Goal: Information Seeking & Learning: Find specific fact

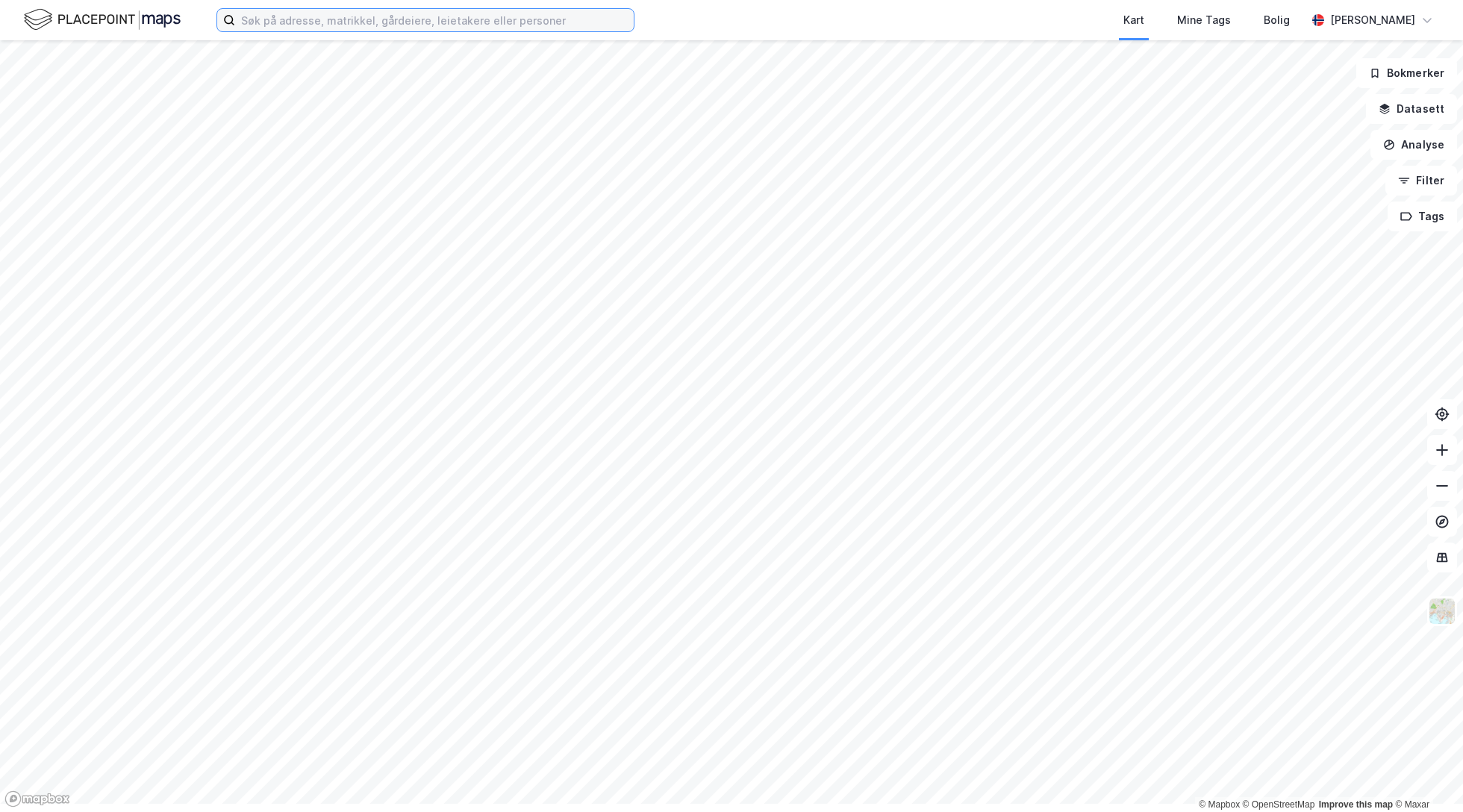
click at [321, 30] on input at bounding box center [434, 20] width 399 height 22
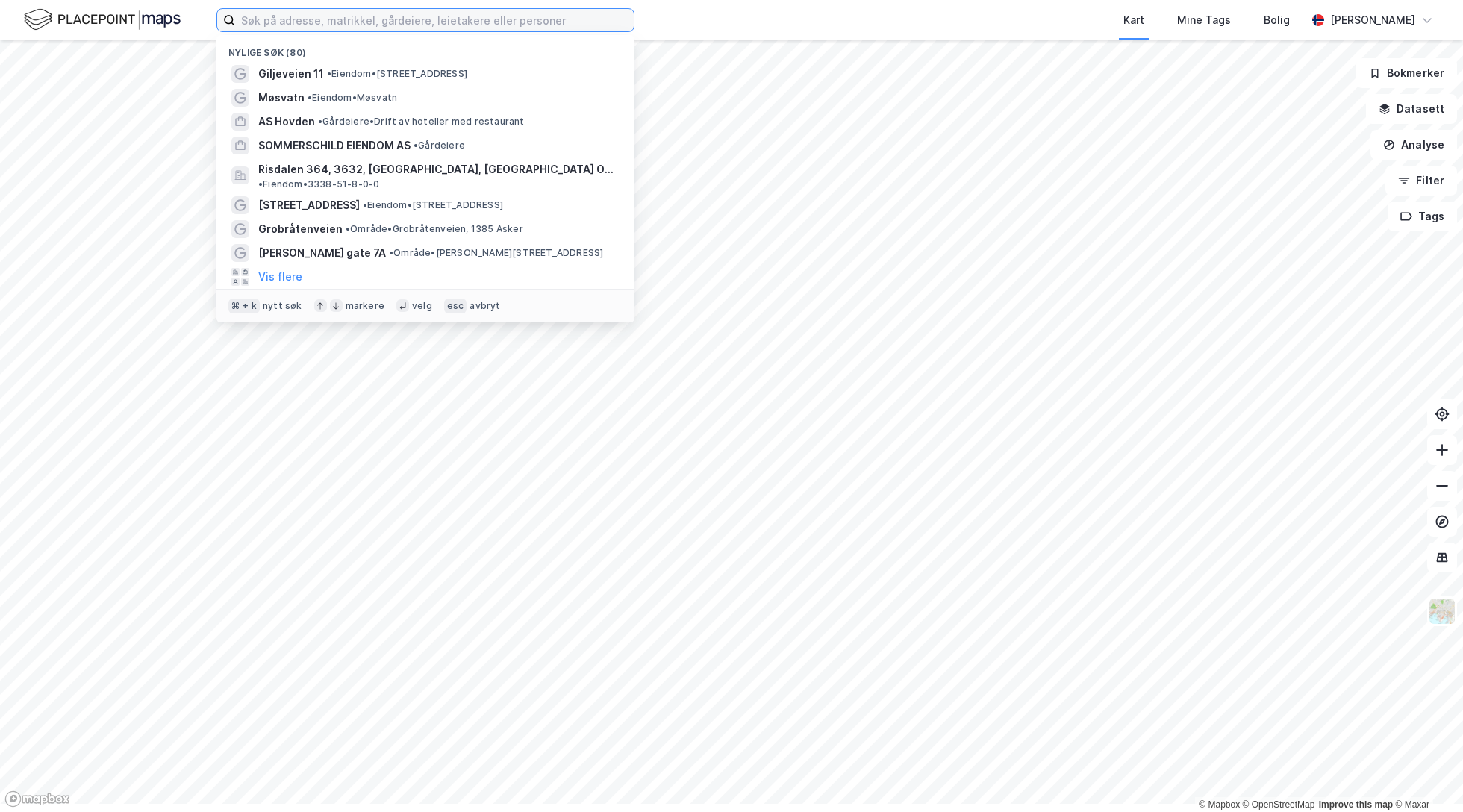
paste input "Haraldshaugen, 0758 [GEOGRAPHIC_DATA]"
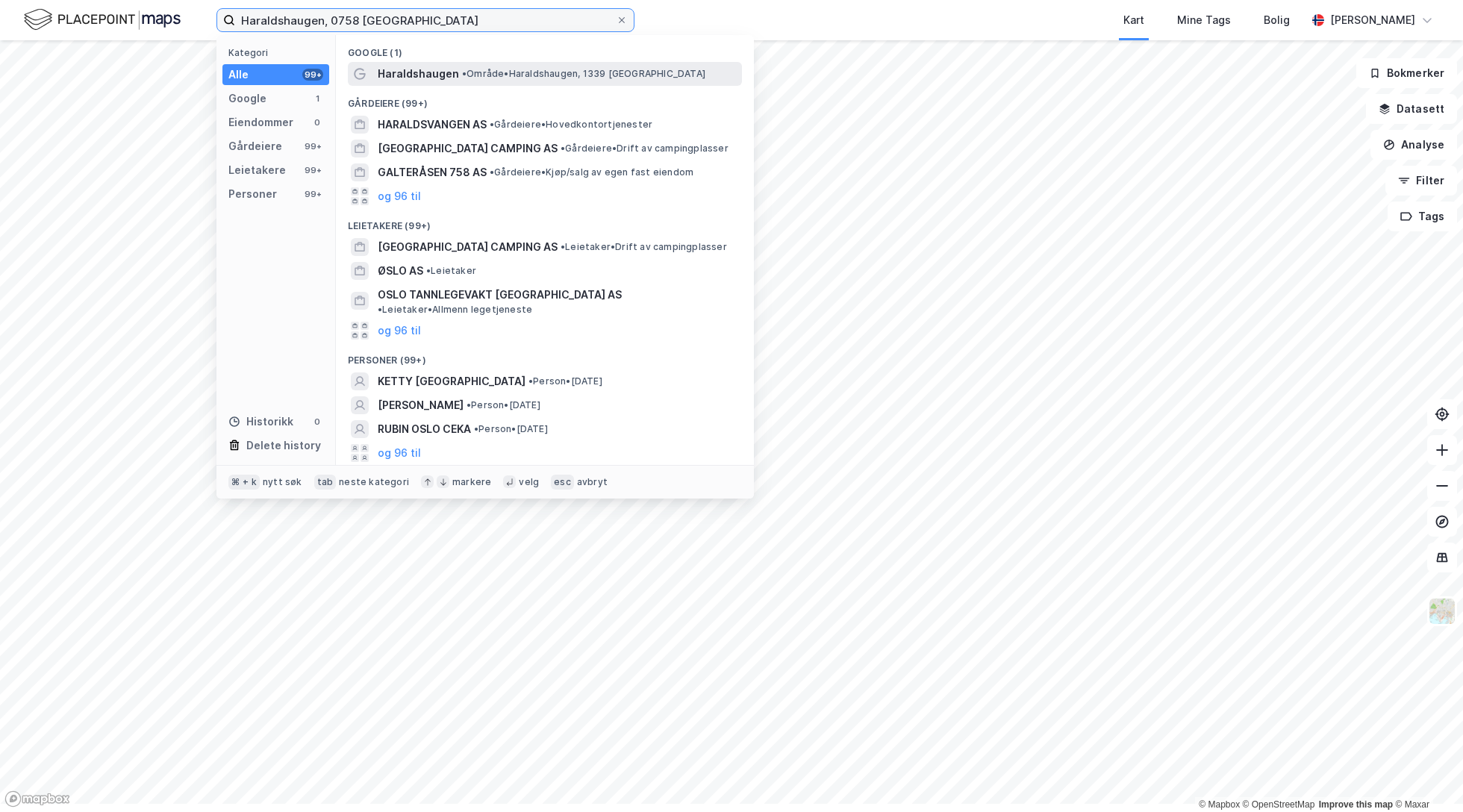
type input "Haraldshaugen, 0758 [GEOGRAPHIC_DATA]"
click at [459, 76] on span "Haraldshaugen" at bounding box center [418, 74] width 81 height 18
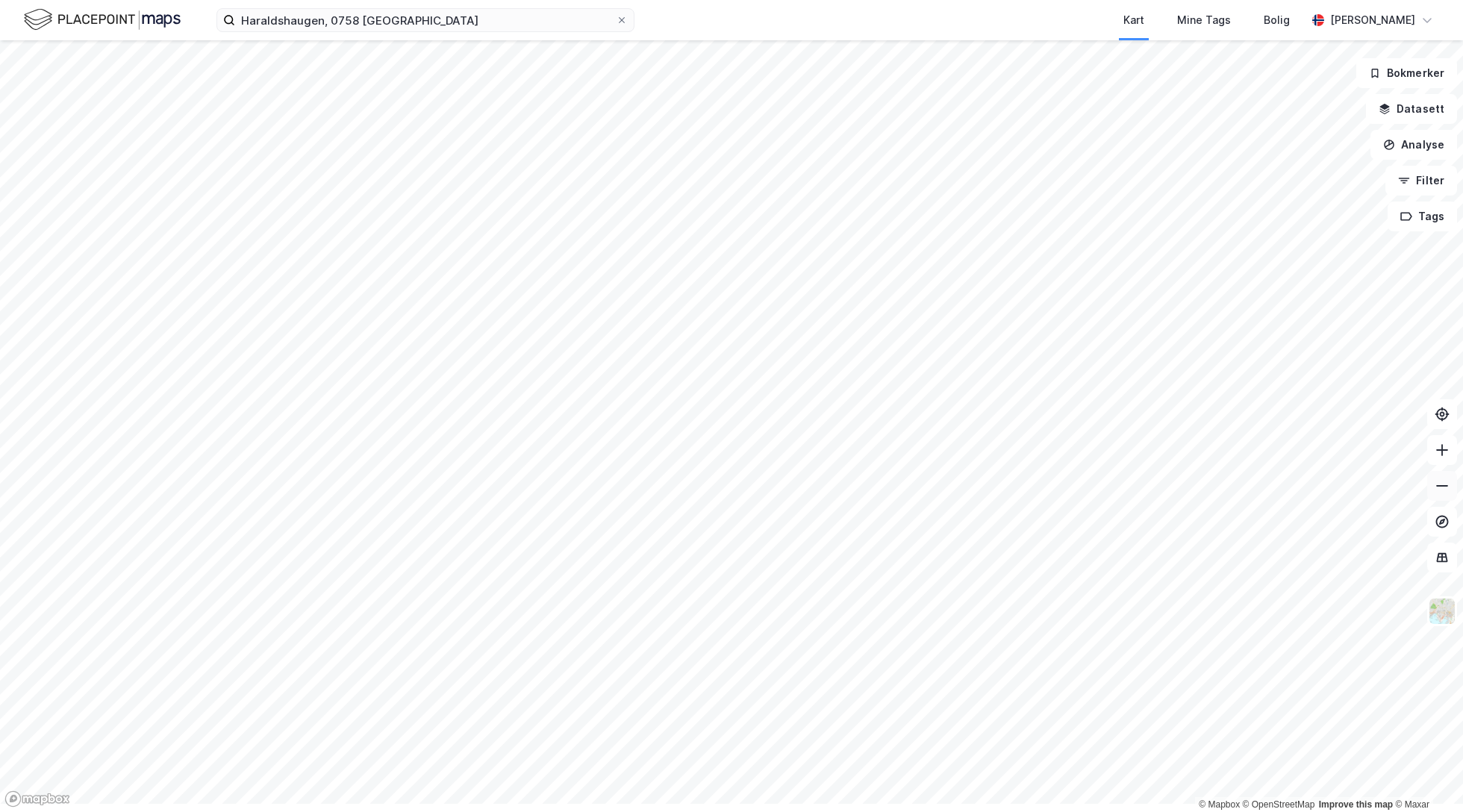
click at [1440, 493] on icon at bounding box center [1442, 485] width 15 height 15
click at [530, 22] on input "Haraldshaugen, 0758 Oslo" at bounding box center [425, 20] width 381 height 22
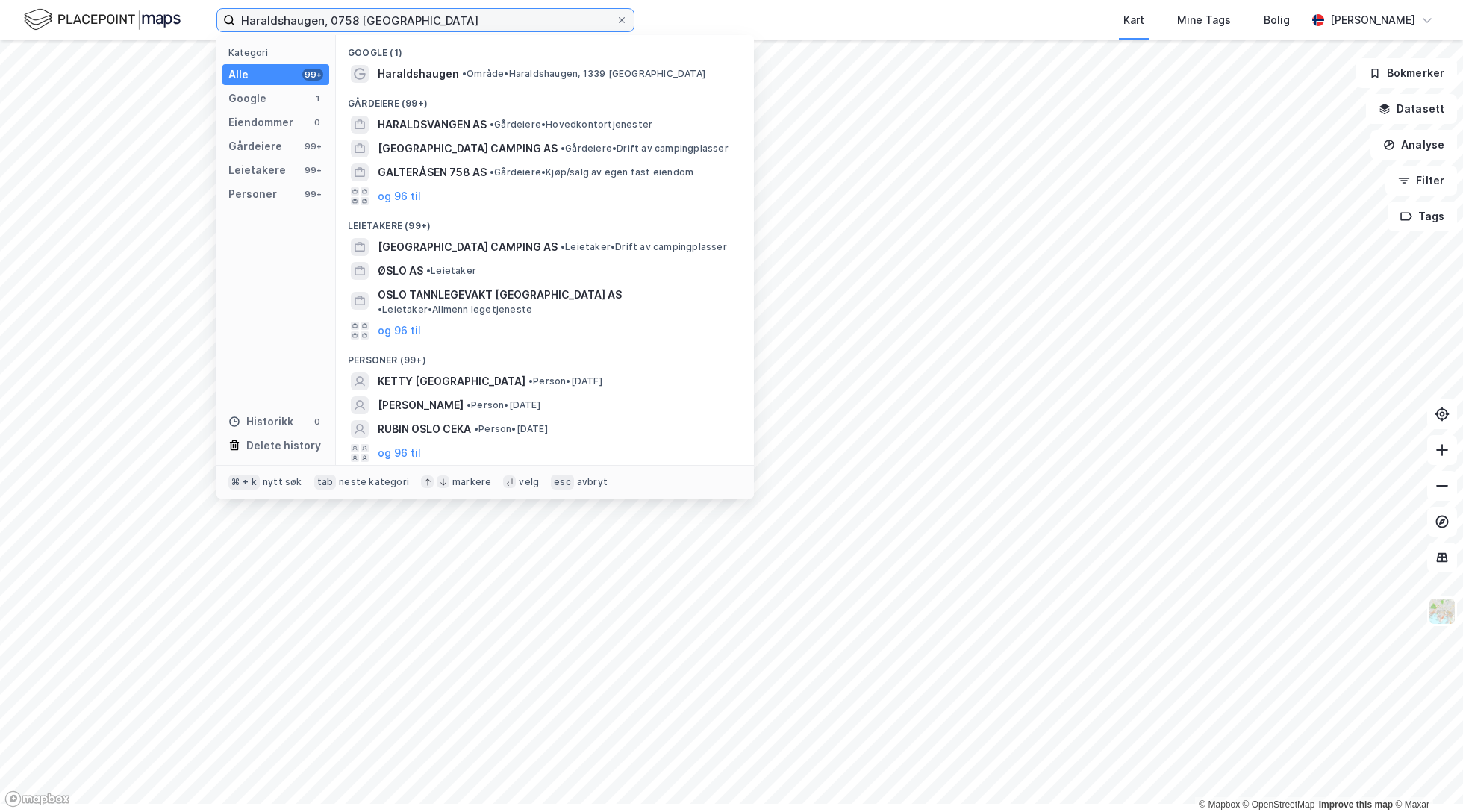
drag, startPoint x: 527, startPoint y: 21, endPoint x: 246, endPoint y: 27, distance: 281.1
click at [246, 27] on div "Haraldshaugen, 0758 Oslo Kategori Alle 99+ Google 1 Eiendommer 0 Gårdeiere 99+ …" at bounding box center [732, 20] width 1463 height 40
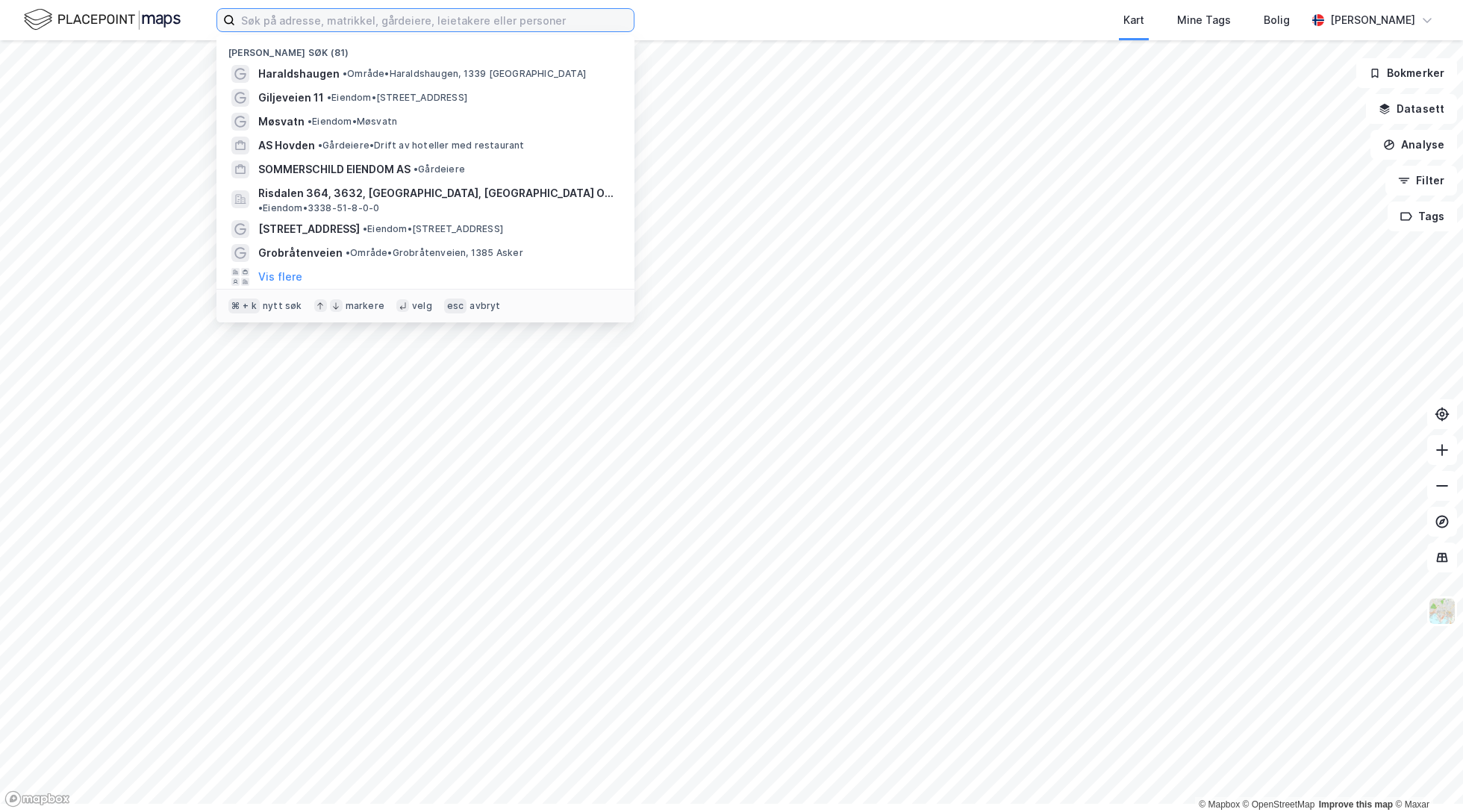
click at [514, 28] on input at bounding box center [434, 20] width 399 height 22
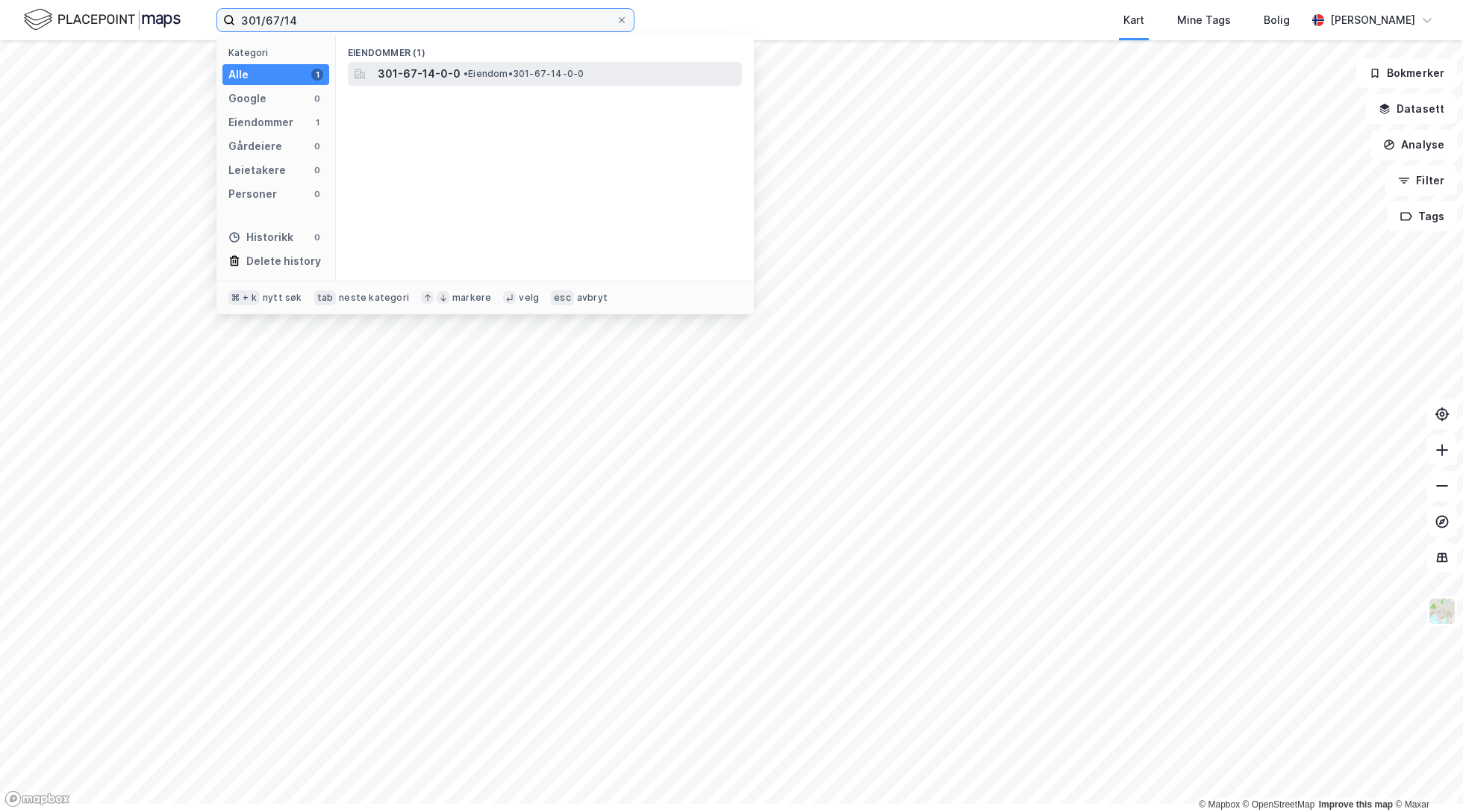
type input "301/67/14"
click at [461, 83] on span "301-67-14-0-0" at bounding box center [419, 74] width 83 height 18
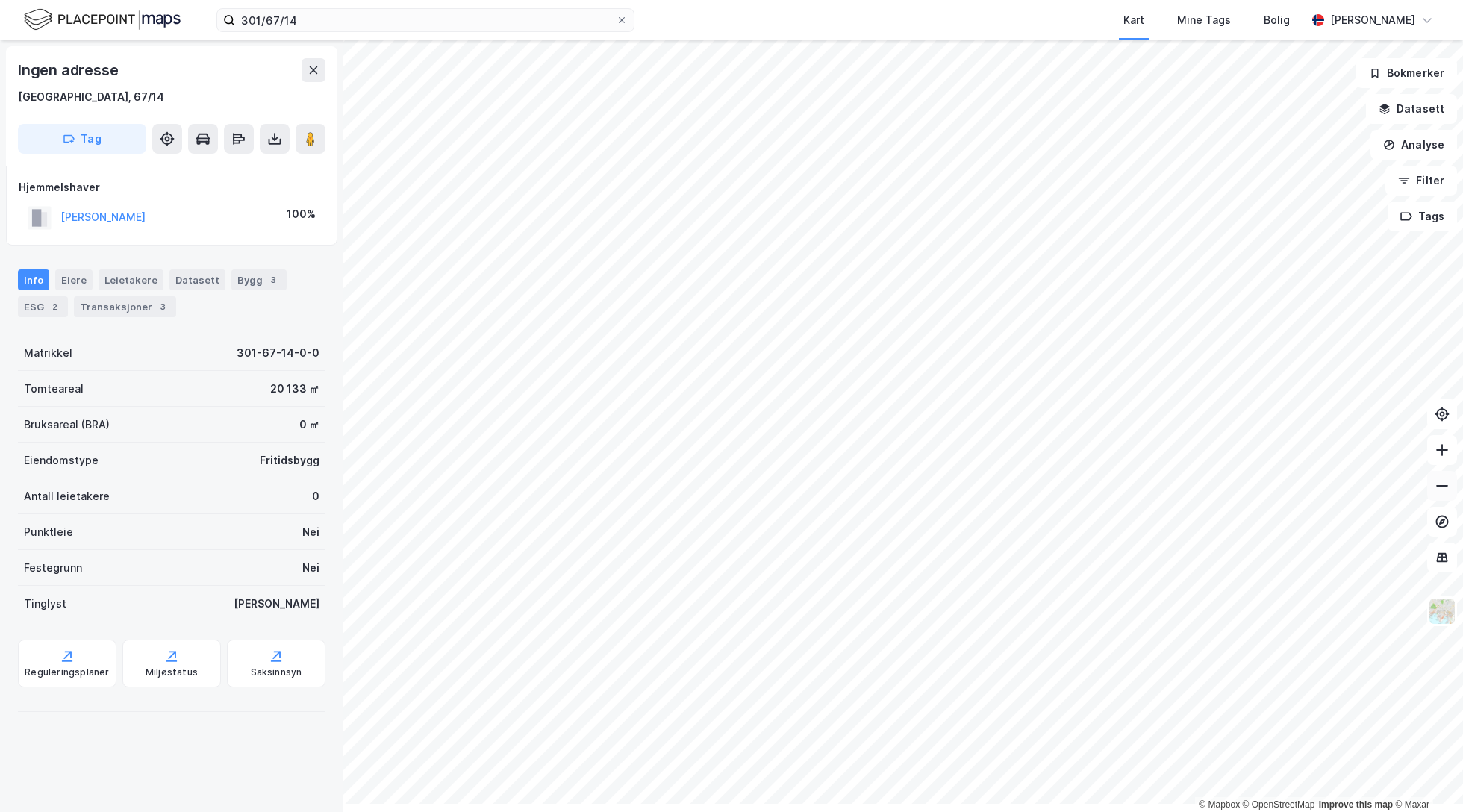
click at [1436, 493] on icon at bounding box center [1442, 485] width 15 height 15
click at [1437, 455] on icon at bounding box center [1442, 449] width 15 height 15
click at [1441, 455] on icon at bounding box center [1441, 449] width 1 height 12
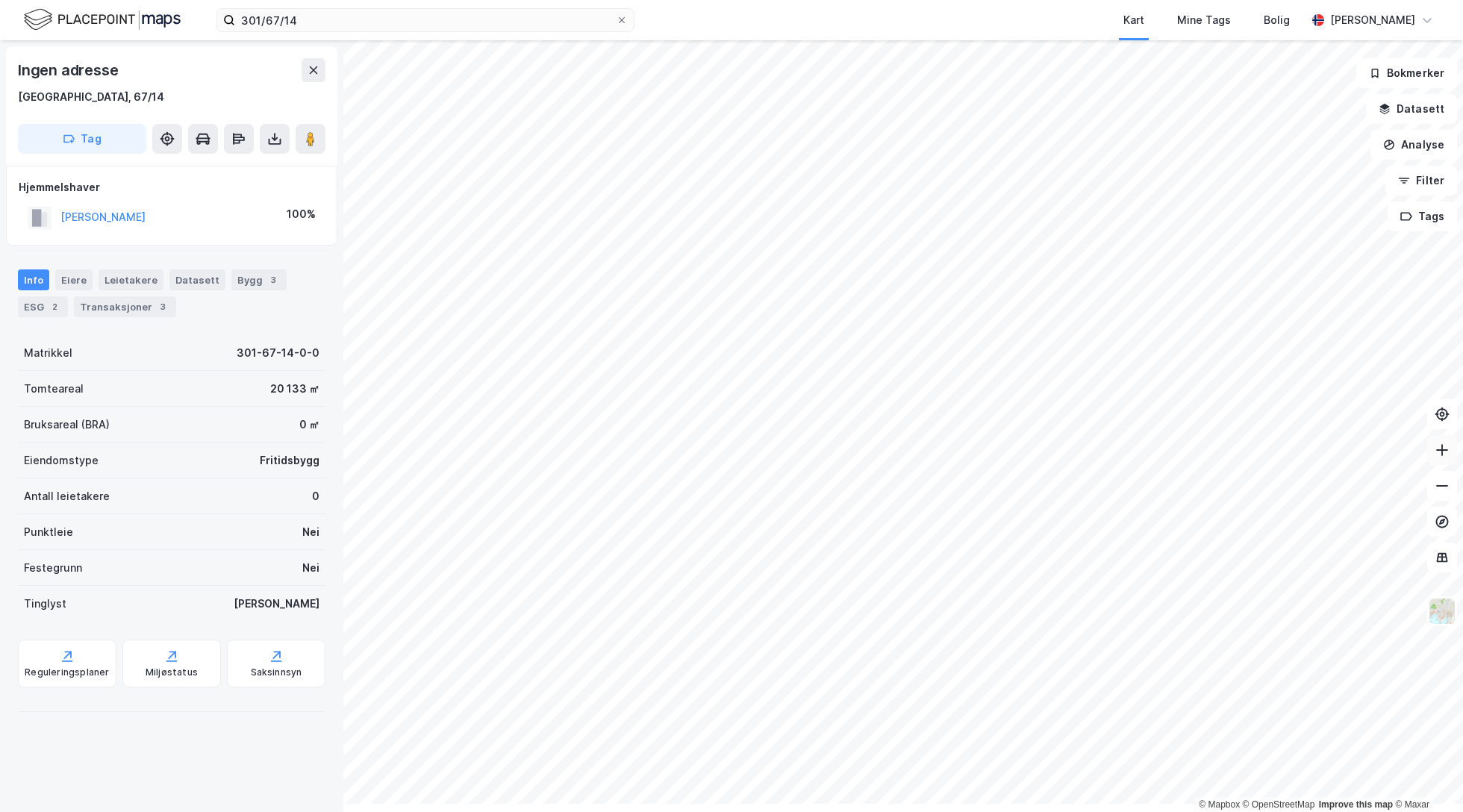
click at [1441, 455] on icon at bounding box center [1441, 449] width 1 height 12
click at [0, 0] on button "[PERSON_NAME]" at bounding box center [0, 0] width 0 height 0
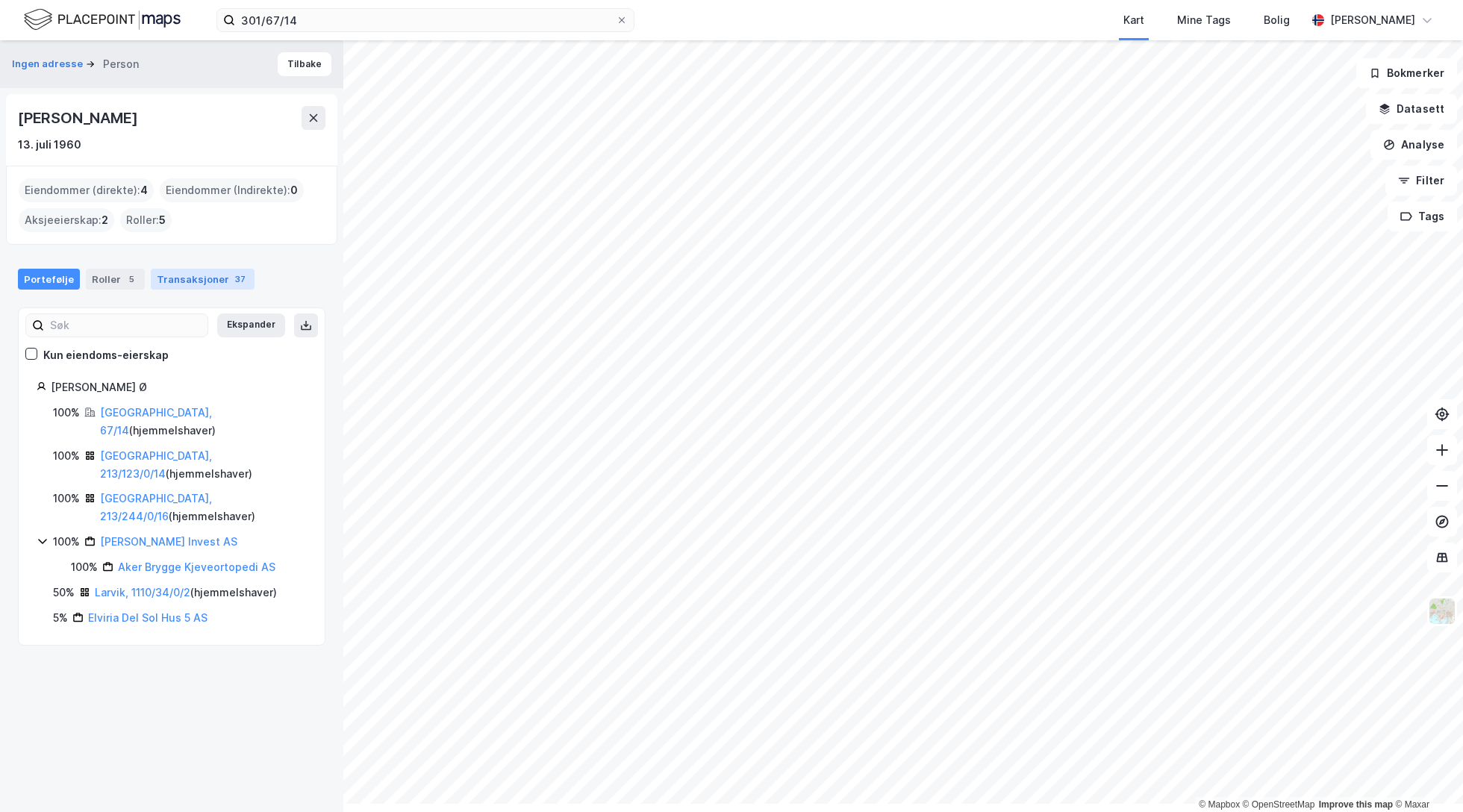
click at [206, 290] on div "Transaksjoner 37" at bounding box center [203, 279] width 104 height 21
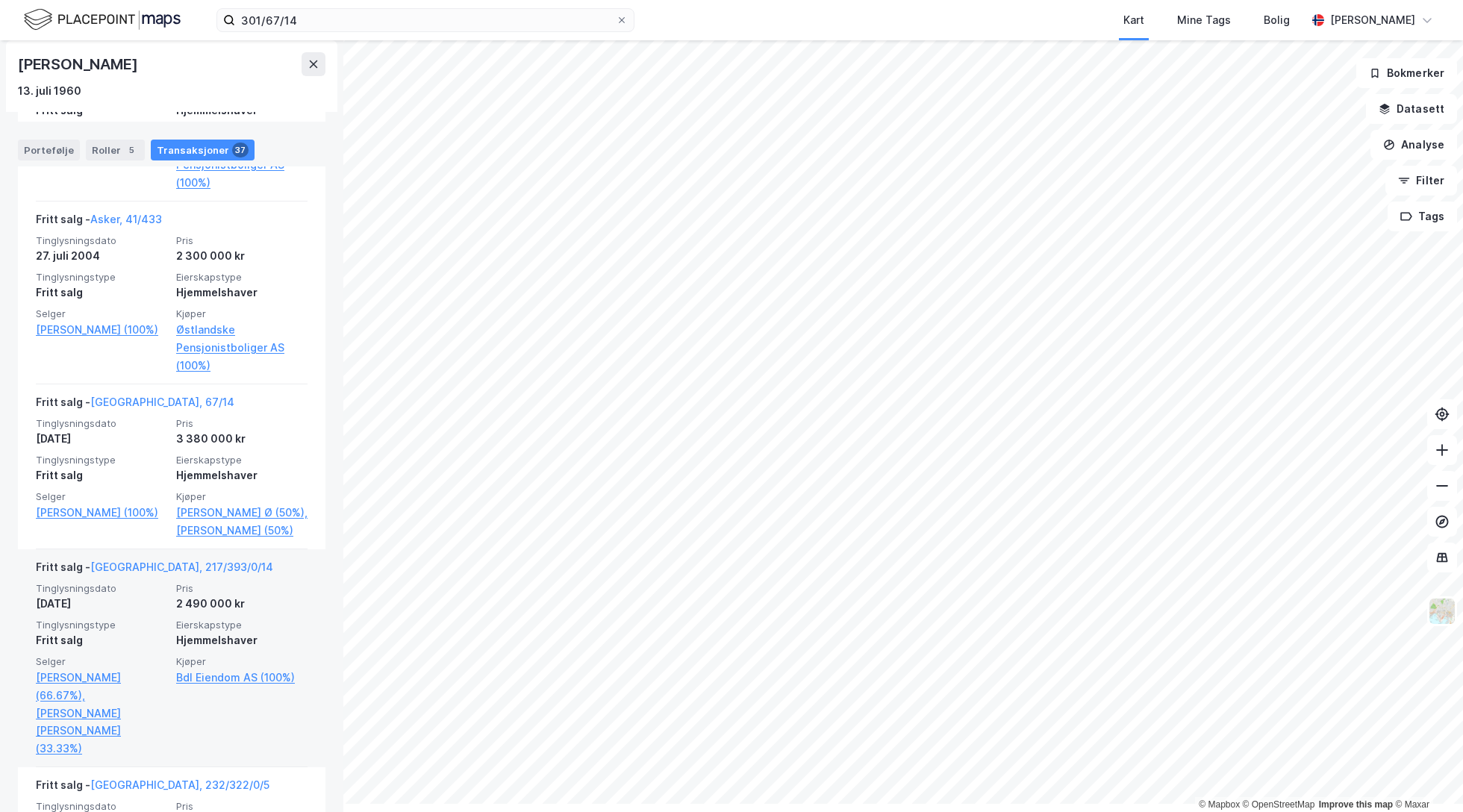
scroll to position [5796, 0]
